Goal: Book appointment/travel/reservation

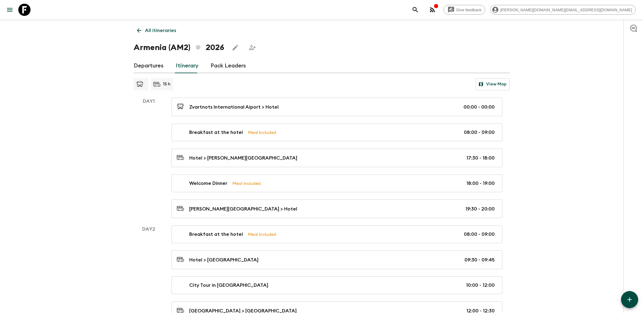
scroll to position [102, 0]
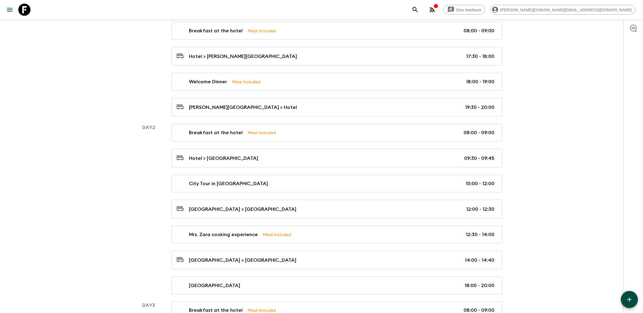
click at [29, 10] on icon at bounding box center [24, 10] width 12 height 12
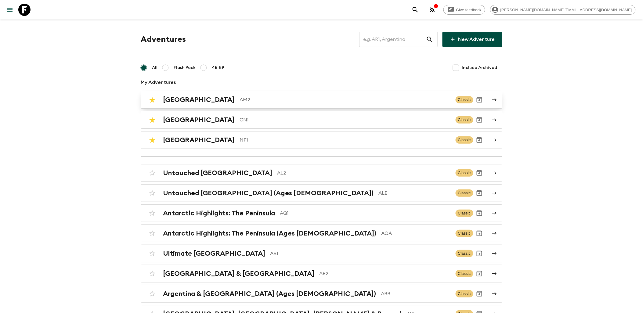
click at [202, 104] on div "Armenia AM2 Classic" at bounding box center [309, 100] width 327 height 12
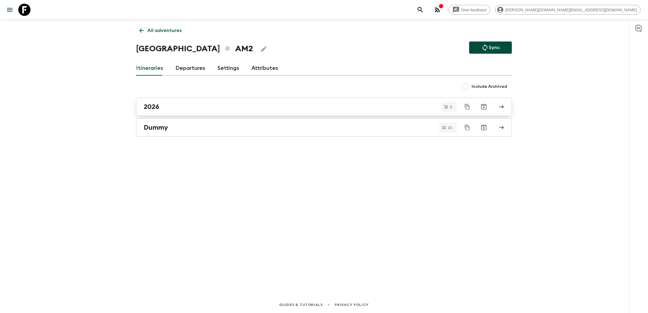
click at [170, 108] on div "2026" at bounding box center [318, 107] width 349 height 8
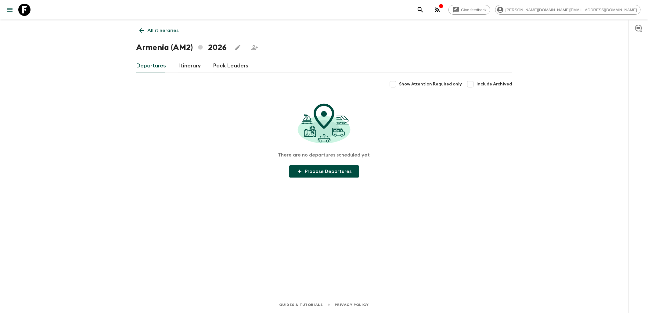
click at [191, 66] on link "Itinerary" at bounding box center [189, 66] width 23 height 15
